Goal: Task Accomplishment & Management: Use online tool/utility

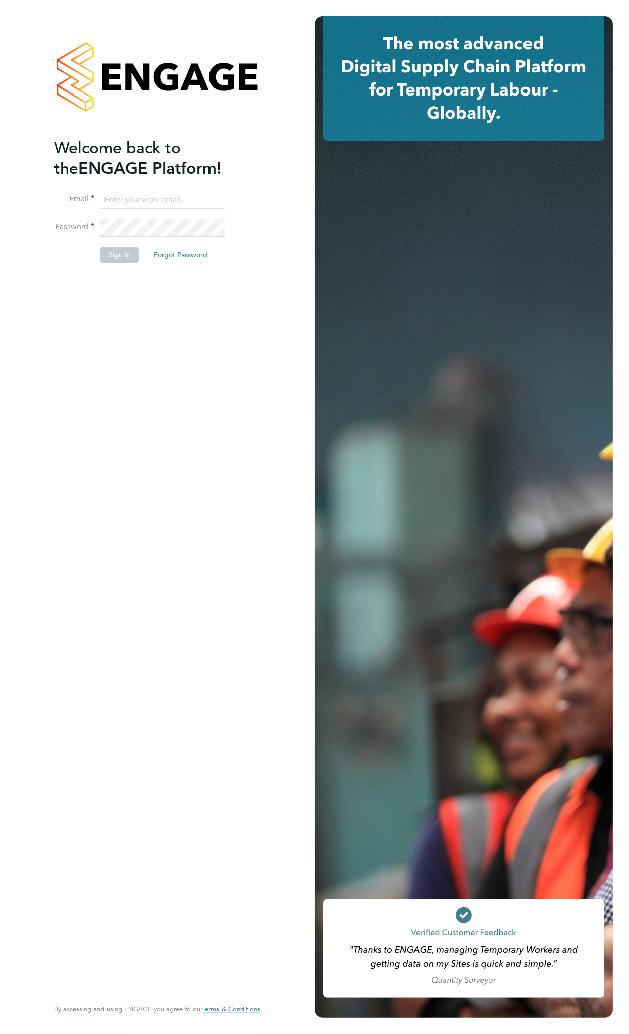
type input "danny.glass@uk.g4s.com"
click at [119, 259] on button "Sign In" at bounding box center [120, 255] width 38 height 16
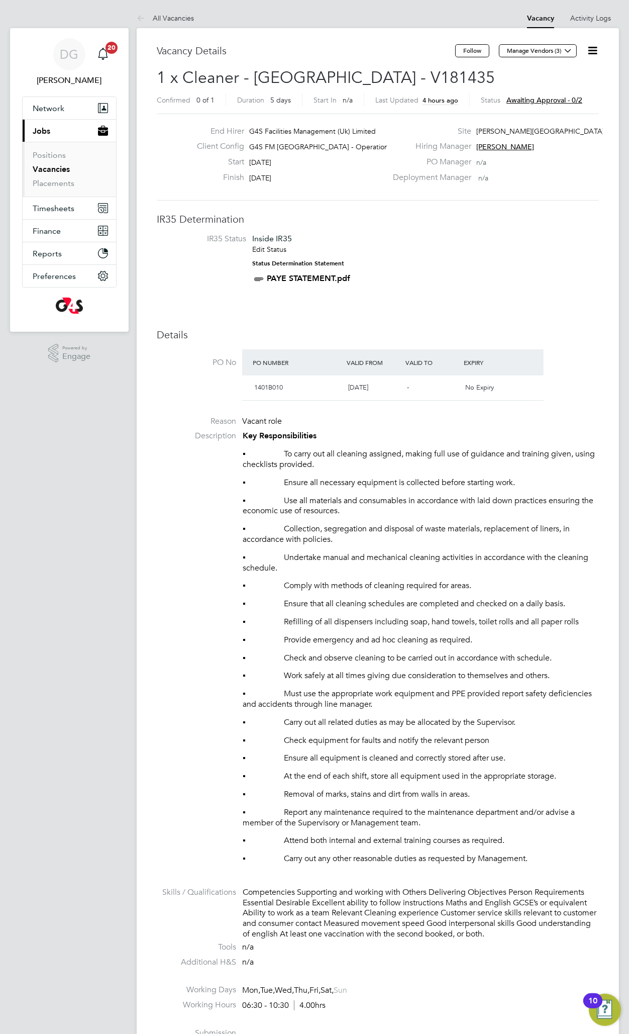
click at [593, 53] on icon at bounding box center [592, 50] width 13 height 13
click at [558, 107] on li "Approve" at bounding box center [568, 108] width 58 height 14
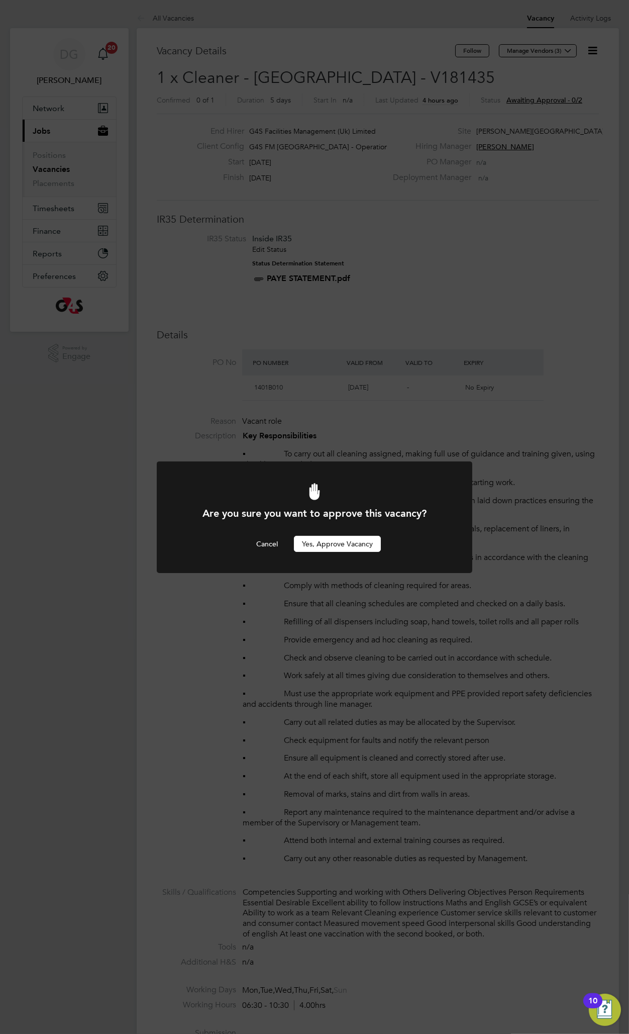
click at [344, 547] on button "Yes, Approve Vacancy" at bounding box center [337, 544] width 87 height 16
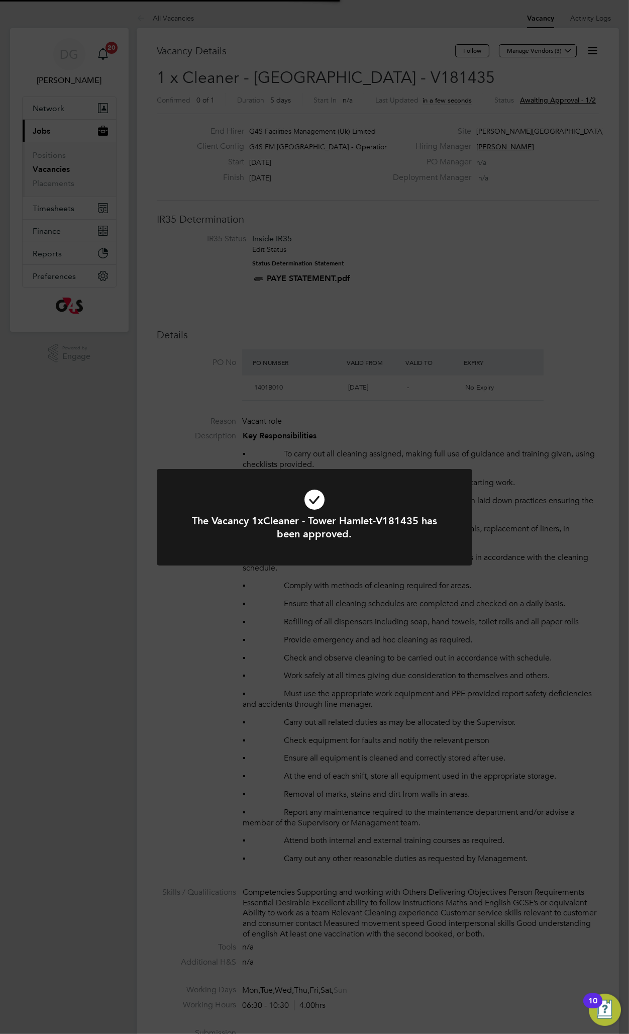
scroll to position [30, 70]
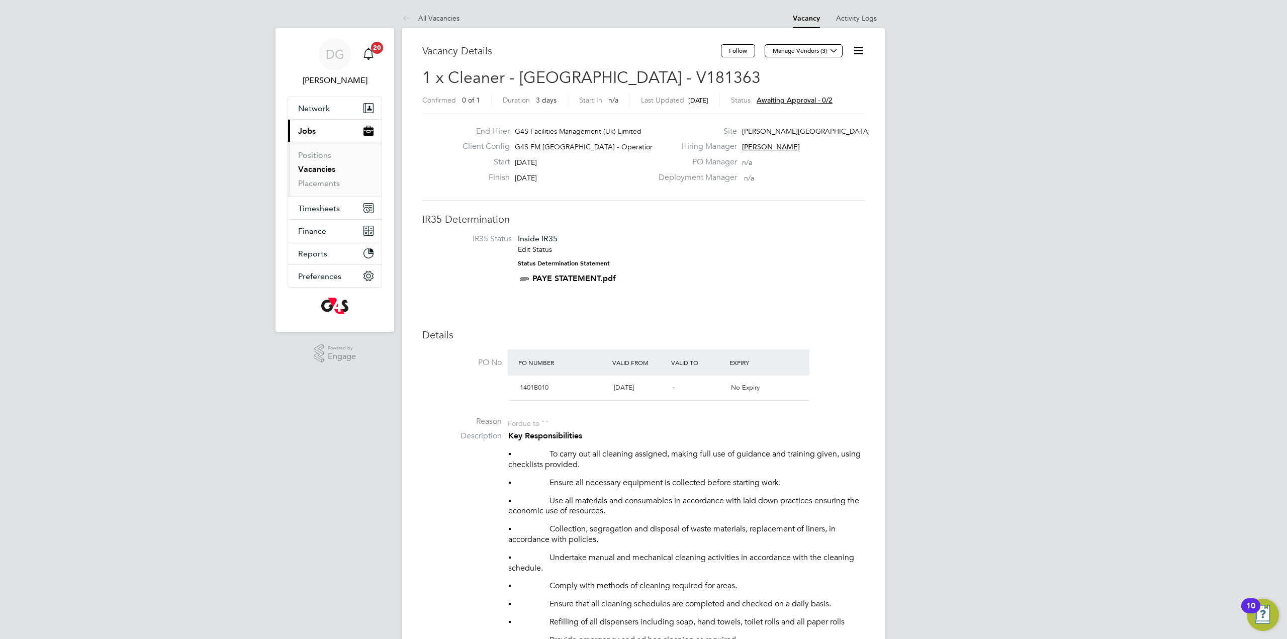
click at [856, 44] on icon at bounding box center [858, 50] width 13 height 13
click at [828, 105] on li "Approve" at bounding box center [834, 108] width 58 height 14
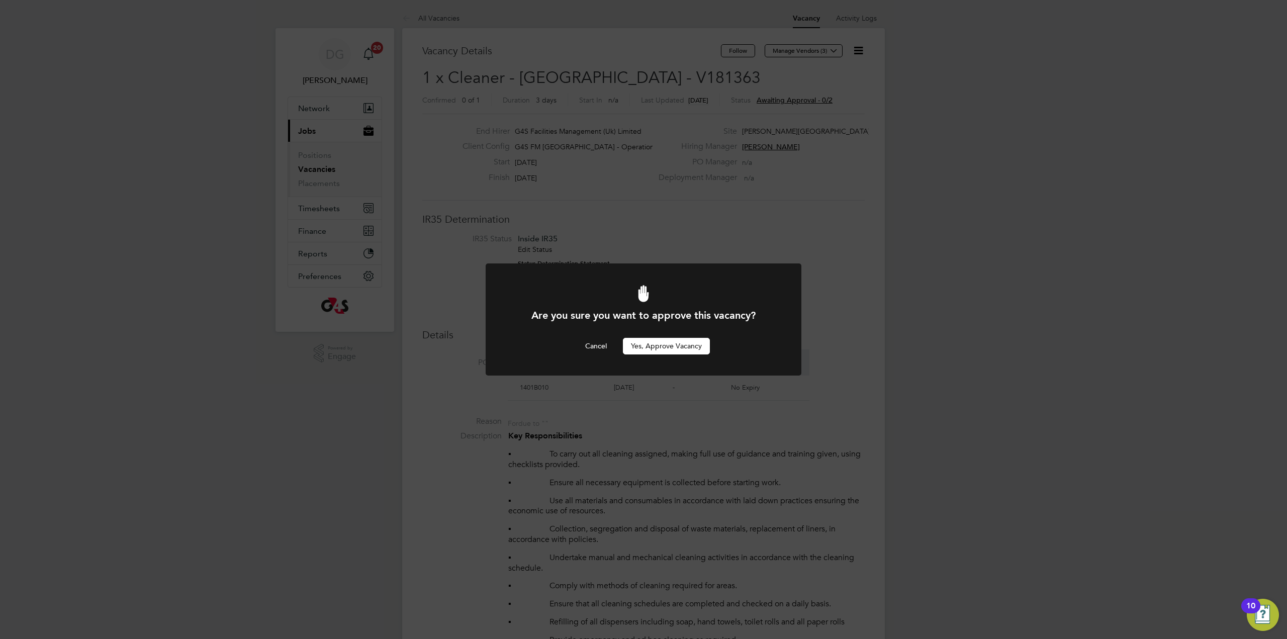
click at [680, 343] on button "Yes, Approve Vacancy" at bounding box center [666, 346] width 87 height 16
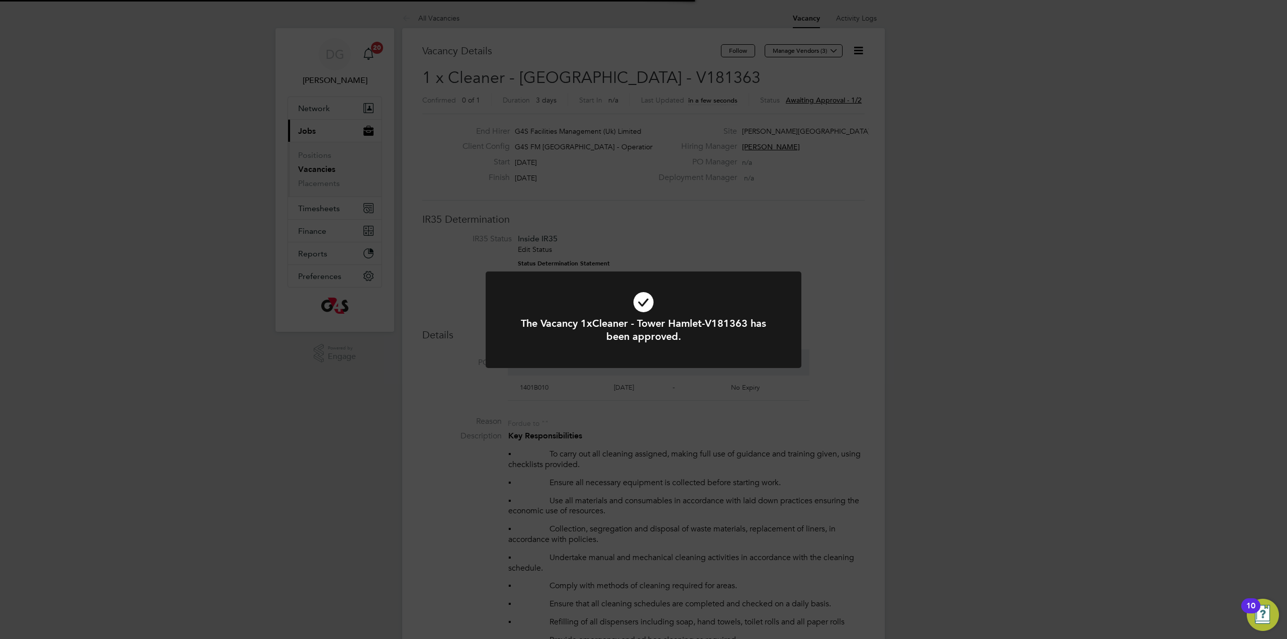
scroll to position [30, 70]
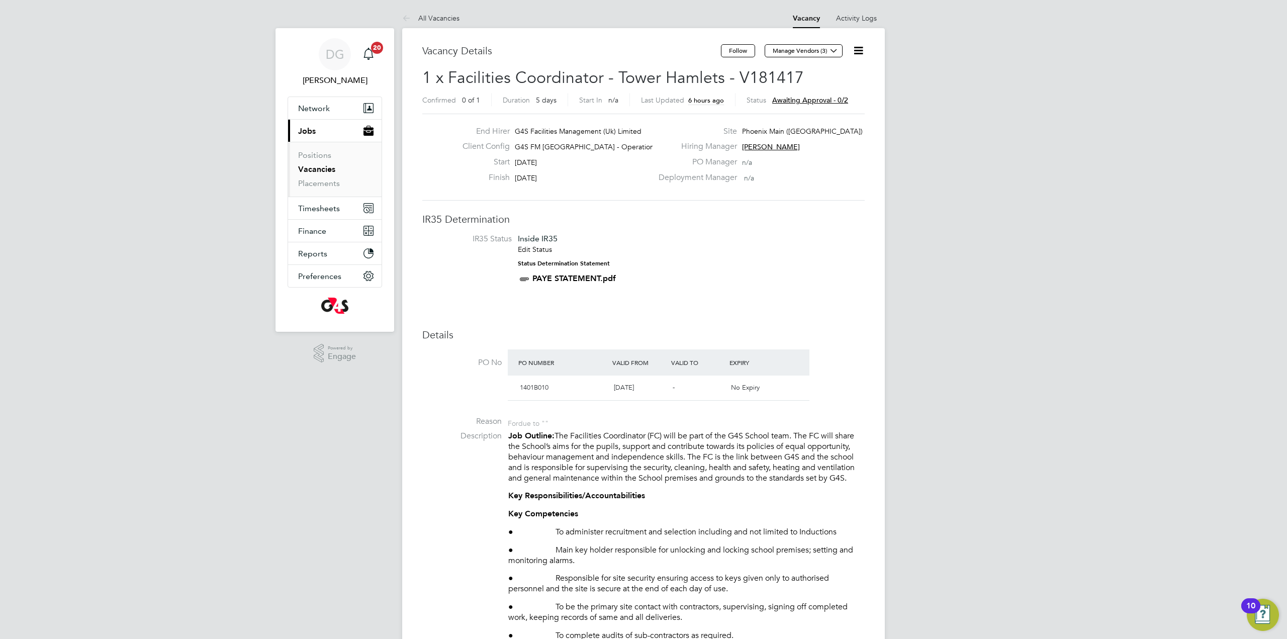
click at [856, 49] on icon at bounding box center [858, 50] width 13 height 13
click at [829, 110] on li "Approve" at bounding box center [834, 108] width 58 height 14
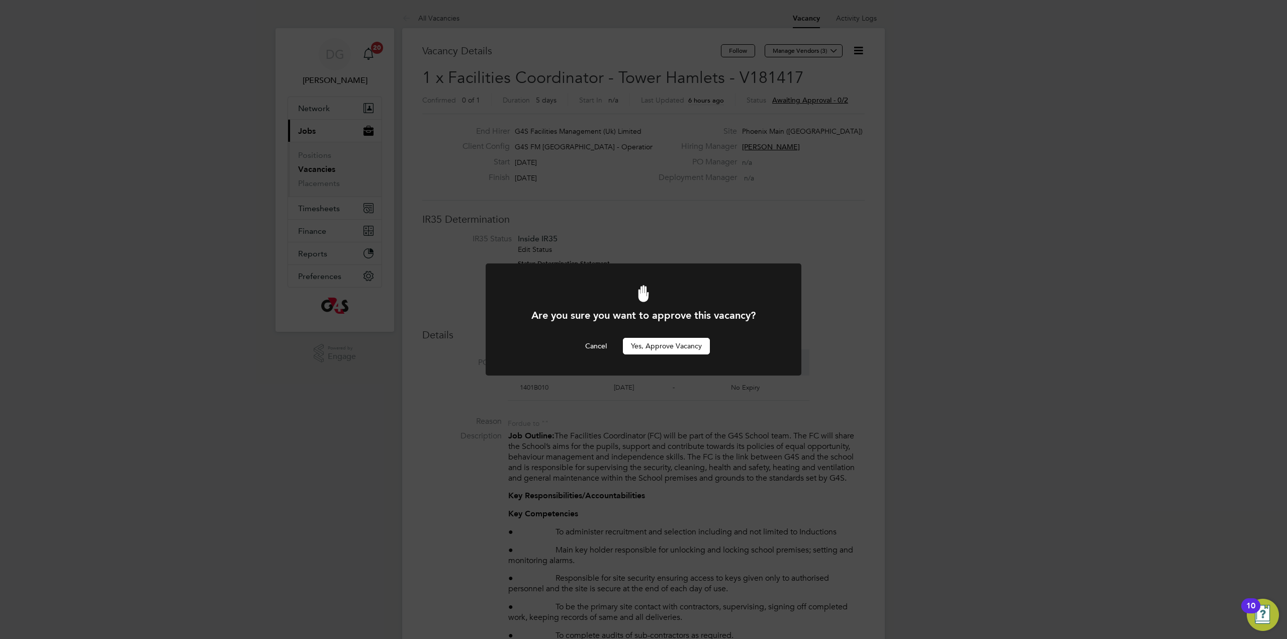
click at [671, 346] on button "Yes, Approve Vacancy" at bounding box center [666, 346] width 87 height 16
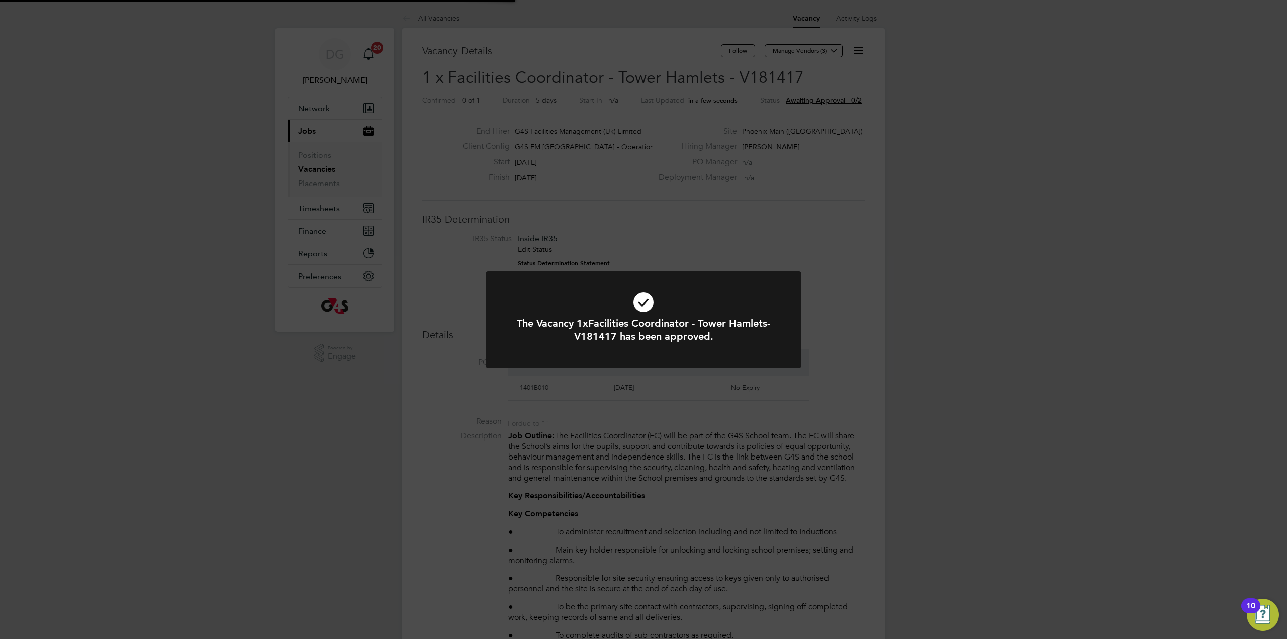
scroll to position [30, 70]
